Goal: Information Seeking & Learning: Learn about a topic

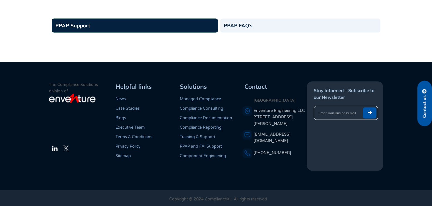
scroll to position [623, 0]
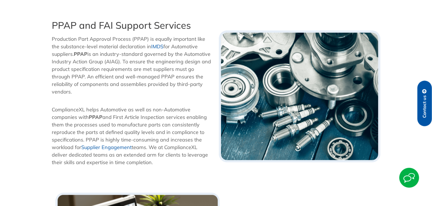
scroll to position [84, 0]
